Goal: Transaction & Acquisition: Download file/media

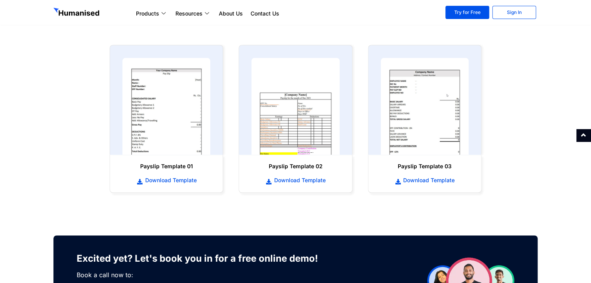
scroll to position [362, 0]
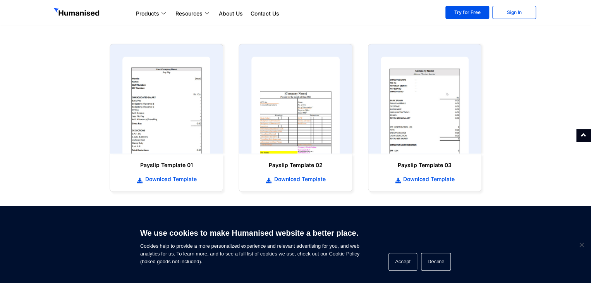
click at [585, 118] on html "Products Payroll Process staff payroll on time accurately with Humanised Payrol…" at bounding box center [295, 93] width 591 height 911
click at [153, 180] on span "Download Template" at bounding box center [169, 179] width 53 height 8
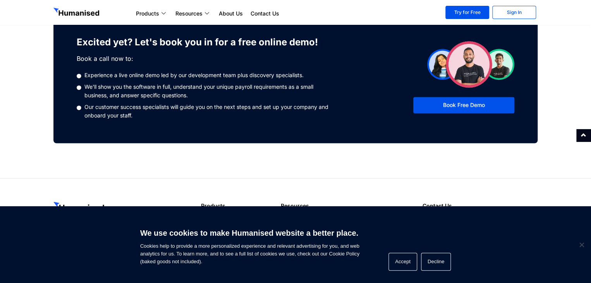
scroll to position [621, 0]
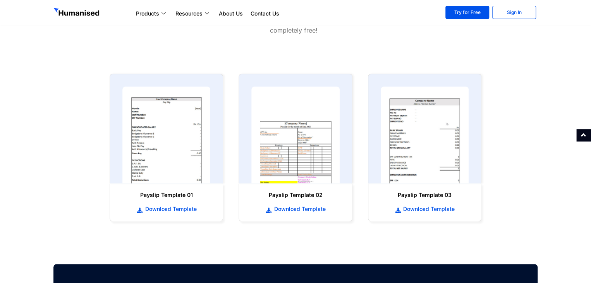
scroll to position [344, 0]
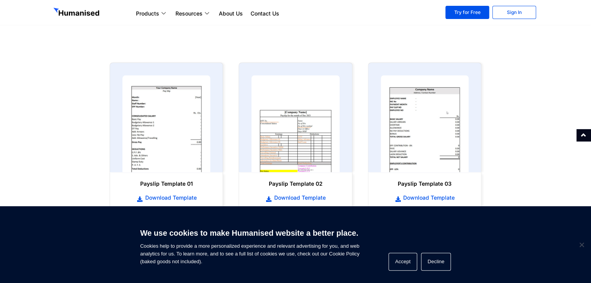
click at [581, 172] on html "Products Payroll Process staff payroll on time accurately with Humanised Payrol…" at bounding box center [295, 111] width 591 height 911
click at [285, 194] on span "Download Template" at bounding box center [298, 198] width 53 height 8
